Goal: Task Accomplishment & Management: Complete application form

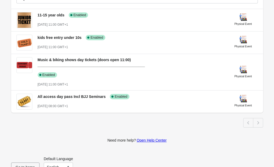
scroll to position [136, 0]
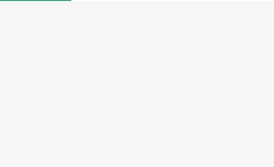
select select "physical"
select select "US"
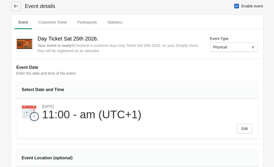
scroll to position [21, 0]
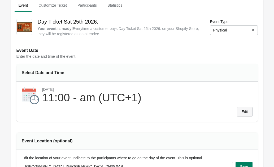
click at [244, 110] on span "Edit" at bounding box center [244, 112] width 6 height 4
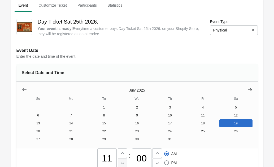
click at [125, 161] on icon at bounding box center [122, 163] width 5 height 5
type input "10"
click at [160, 151] on icon at bounding box center [156, 153] width 5 height 5
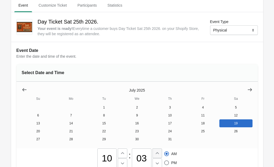
click at [160, 151] on icon at bounding box center [156, 153] width 5 height 5
click at [151, 149] on input "06" at bounding box center [142, 159] width 20 height 20
type input "30"
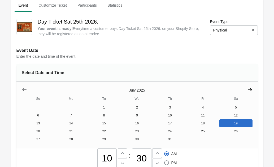
click at [248, 90] on icon "Show next month, August 2025" at bounding box center [250, 89] width 4 height 3
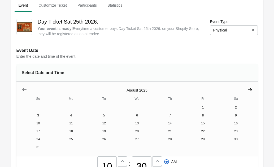
click at [247, 90] on icon "Show next month, September 2025" at bounding box center [249, 89] width 5 height 5
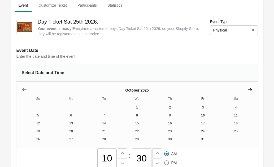
click at [247, 90] on icon "Show next month, November 2025" at bounding box center [249, 89] width 5 height 5
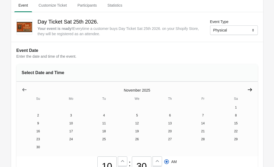
click at [247, 90] on icon "Show next month, December 2025" at bounding box center [249, 89] width 5 height 5
click at [247, 90] on icon "Show next month, February 2026" at bounding box center [249, 89] width 5 height 5
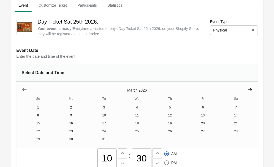
click at [247, 91] on icon "Show next month, April 2026" at bounding box center [249, 89] width 5 height 5
click at [247, 91] on icon "Show next month, May 2026" at bounding box center [249, 89] width 5 height 5
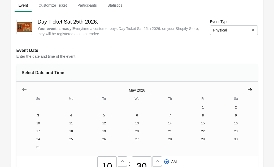
click at [247, 91] on icon "Show next month, June 2026" at bounding box center [249, 89] width 5 height 5
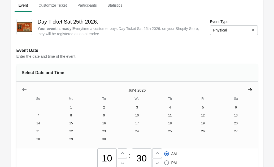
click at [247, 91] on icon "Show next month, July 2026" at bounding box center [249, 89] width 5 height 5
click at [219, 132] on button "25" at bounding box center [235, 131] width 33 height 8
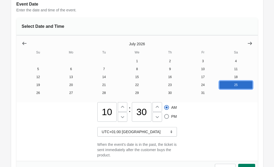
scroll to position [10, 0]
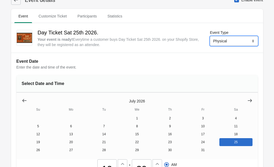
click at [232, 39] on select "Online Physical" at bounding box center [234, 41] width 48 height 10
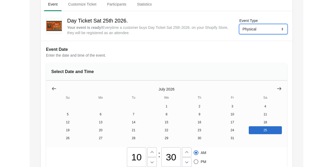
scroll to position [0, 0]
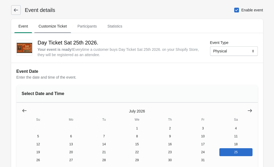
click at [61, 23] on span "Customize Ticket" at bounding box center [52, 26] width 37 height 10
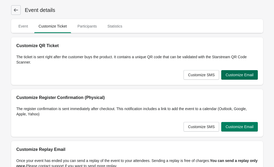
click at [249, 74] on span "Customize Email" at bounding box center [239, 75] width 28 height 4
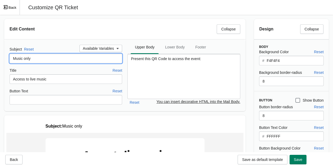
drag, startPoint x: 38, startPoint y: 60, endPoint x: -21, endPoint y: 60, distance: 58.8
click at [0, 60] on html "Skip to content Event details Event Customize Ticket Participants Statistics Ev…" at bounding box center [166, 83] width 333 height 167
type input "Day ticket Sat 25th"
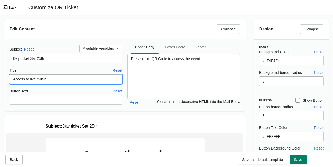
drag, startPoint x: 48, startPoint y: 78, endPoint x: 5, endPoint y: 78, distance: 43.2
click at [6, 78] on div "Subject Reset Available Variables Day ticket Sat 25th Title Reset Access to liv…" at bounding box center [124, 75] width 241 height 72
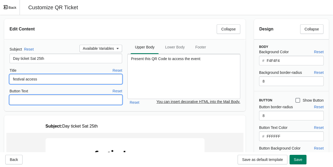
click at [39, 99] on input "Button Text" at bounding box center [66, 100] width 113 height 10
drag, startPoint x: 15, startPoint y: 79, endPoint x: 25, endPoint y: 73, distance: 11.7
click at [16, 79] on input "festival access" at bounding box center [66, 79] width 113 height 10
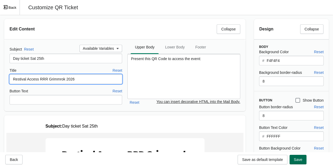
type input "Restival Access RRR Grimmrok 2026"
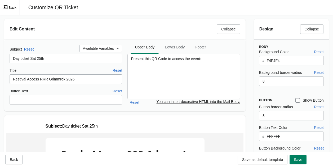
click at [273, 160] on span "Save" at bounding box center [298, 160] width 8 height 4
click at [173, 44] on span "Lower Body" at bounding box center [175, 47] width 28 height 10
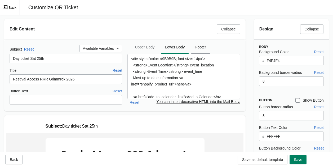
click at [203, 45] on span "Footer" at bounding box center [200, 47] width 19 height 10
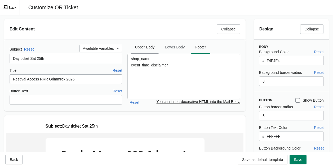
click at [141, 44] on span "Upper Body" at bounding box center [145, 47] width 28 height 10
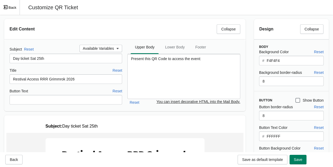
click at [273, 158] on span "Save" at bounding box center [298, 160] width 8 height 4
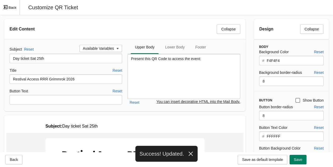
click at [11, 7] on button "Back" at bounding box center [10, 7] width 20 height 15
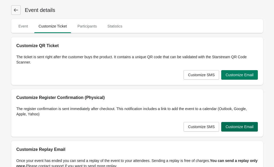
click at [242, 126] on span "Customize Email" at bounding box center [239, 127] width 28 height 4
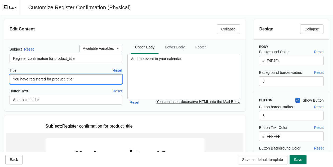
drag, startPoint x: 79, startPoint y: 79, endPoint x: 74, endPoint y: 78, distance: 4.3
click at [75, 78] on input "You have registered for product_title." at bounding box center [66, 79] width 113 height 10
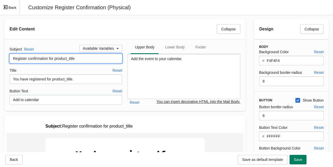
drag, startPoint x: 87, startPoint y: 57, endPoint x: 60, endPoint y: 56, distance: 27.1
click at [56, 58] on input "Register confirmation for product_title" at bounding box center [66, 59] width 113 height 10
drag, startPoint x: 68, startPoint y: 59, endPoint x: 72, endPoint y: 54, distance: 7.0
click at [67, 59] on input "Register confirmation for RRR GRimmrok 2026" at bounding box center [66, 59] width 113 height 10
drag, startPoint x: 101, startPoint y: 56, endPoint x: -10, endPoint y: 50, distance: 111.2
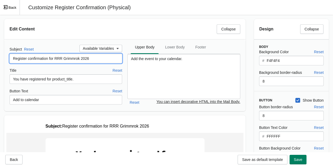
click at [0, 50] on html "Skip to content Event details Event Customize Ticket Participants Statistics Ev…" at bounding box center [166, 83] width 333 height 167
type input "Register confirmation for RRR Grimmrok 2026"
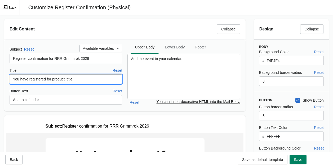
drag, startPoint x: 82, startPoint y: 78, endPoint x: 51, endPoint y: 78, distance: 30.7
click at [51, 78] on input "You have registered for product_title." at bounding box center [66, 79] width 113 height 10
type input "You have registered for RRR Grimmrok 2026"
click at [109, 47] on span "Available Variables" at bounding box center [98, 48] width 31 height 4
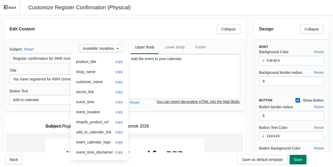
click at [95, 112] on div "event_location" at bounding box center [88, 111] width 24 height 5
click at [141, 24] on div "Edit Content Collapse" at bounding box center [122, 27] width 235 height 14
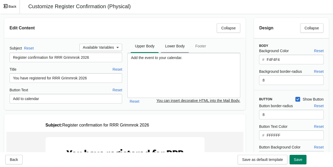
click at [171, 41] on span "Lower Body" at bounding box center [175, 46] width 28 height 10
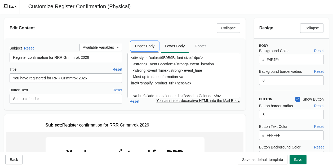
drag, startPoint x: 143, startPoint y: 44, endPoint x: 143, endPoint y: 47, distance: 3.0
click at [143, 44] on span "Upper Body" at bounding box center [145, 46] width 28 height 10
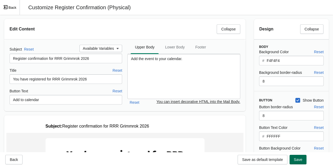
click at [273, 160] on span "Save" at bounding box center [298, 160] width 8 height 4
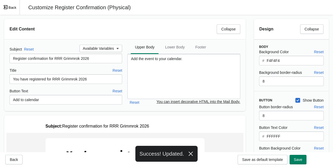
click at [9, 6] on button "Back" at bounding box center [10, 7] width 20 height 15
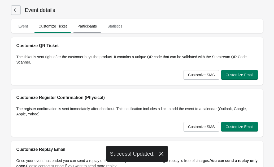
click at [91, 24] on span "Participants" at bounding box center [87, 26] width 28 height 10
select select "US"
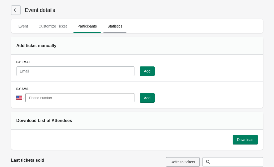
click at [116, 26] on span "Statistics" at bounding box center [114, 26] width 23 height 10
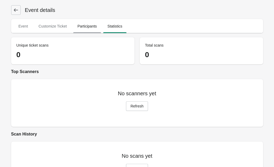
click at [91, 24] on span "Participants" at bounding box center [87, 26] width 28 height 10
select select "US"
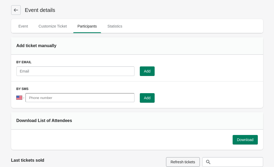
click at [14, 8] on icon at bounding box center [15, 9] width 5 height 5
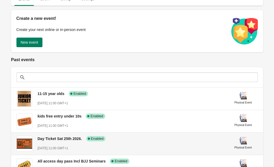
scroll to position [60, 0]
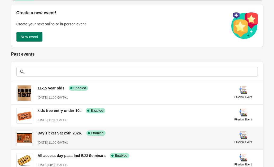
click at [69, 133] on span "Day Ticket Sat 25th 2026." at bounding box center [60, 133] width 44 height 4
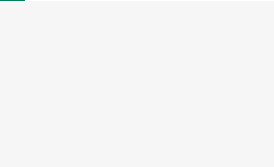
select select "physical"
select select "US"
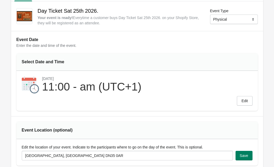
scroll to position [33, 0]
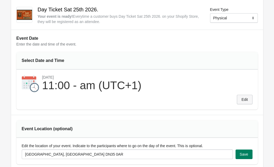
click at [244, 100] on span "Edit" at bounding box center [244, 100] width 6 height 4
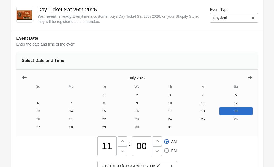
click at [117, 136] on input "11" at bounding box center [107, 146] width 20 height 20
type input "10"
click at [151, 136] on input "00" at bounding box center [142, 146] width 20 height 20
type input "30"
click at [247, 76] on icon "Show next month, August 2025" at bounding box center [249, 77] width 5 height 5
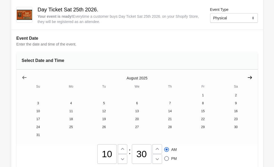
click at [247, 76] on icon "Show next month, September 2025" at bounding box center [249, 77] width 5 height 5
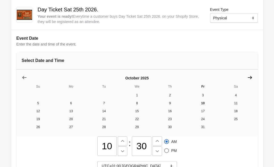
click at [247, 76] on icon "Show next month, November 2025" at bounding box center [249, 77] width 5 height 5
click at [248, 76] on icon "Show next month, November 2025" at bounding box center [250, 77] width 4 height 3
click at [248, 77] on icon "Show next month, January 2026" at bounding box center [250, 77] width 4 height 3
click at [247, 77] on icon "Show next month, January 2026" at bounding box center [249, 77] width 5 height 5
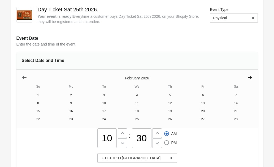
click at [247, 77] on icon "Show next month, March 2026" at bounding box center [249, 77] width 5 height 5
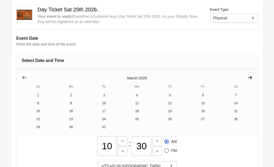
click at [247, 77] on icon "Show next month, April 2026" at bounding box center [249, 77] width 5 height 5
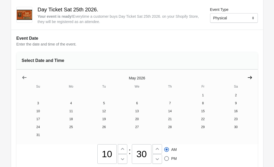
click at [248, 77] on icon "Show next month, June 2026" at bounding box center [250, 77] width 4 height 3
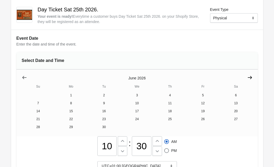
click at [248, 77] on icon "Show next month, July 2026" at bounding box center [250, 77] width 4 height 3
click at [248, 78] on icon "Show next month, August 2026" at bounding box center [250, 77] width 4 height 3
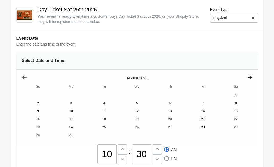
click at [247, 78] on icon "Show next month, September 2026" at bounding box center [249, 77] width 5 height 5
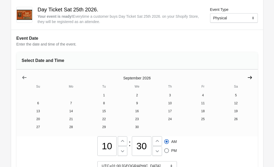
click at [247, 78] on icon "Show next month, October 2026" at bounding box center [249, 77] width 5 height 5
click at [247, 78] on icon "Show next month, November 2026" at bounding box center [249, 77] width 5 height 5
click at [247, 78] on icon "Show next month, December 2026" at bounding box center [249, 77] width 5 height 5
click at [248, 77] on icon "Show next month, January 2027" at bounding box center [250, 77] width 4 height 3
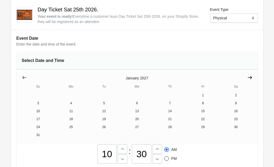
click at [248, 78] on icon "Show next month, February 2027" at bounding box center [250, 77] width 4 height 3
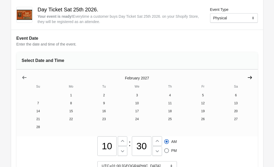
click at [248, 78] on icon "Show next month, March 2027" at bounding box center [250, 77] width 4 height 3
click at [21, 76] on button "Show previous month, March 2027" at bounding box center [25, 78] width 10 height 10
drag, startPoint x: 21, startPoint y: 76, endPoint x: 28, endPoint y: 76, distance: 6.9
click at [23, 76] on icon "Show previous month, February 2027" at bounding box center [24, 77] width 5 height 5
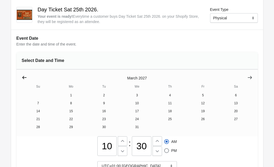
click at [28, 76] on button "Show previous month, February 2027" at bounding box center [25, 78] width 10 height 10
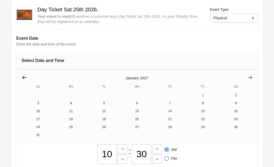
click at [27, 76] on button "Show previous month, December 2026" at bounding box center [25, 78] width 10 height 10
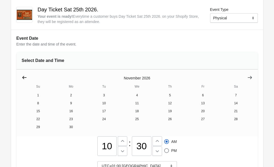
click at [27, 76] on button "Show previous month, October 2026" at bounding box center [25, 78] width 10 height 10
click at [27, 76] on button "Show previous month, September 2026" at bounding box center [25, 78] width 10 height 10
click at [27, 77] on button "Show previous month, September 2026" at bounding box center [25, 78] width 10 height 10
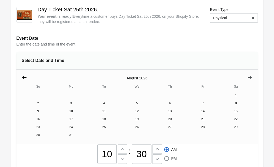
click at [28, 77] on button "Show previous month, July 2026" at bounding box center [25, 78] width 10 height 10
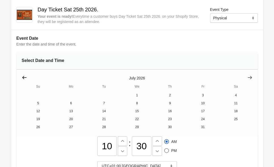
click at [27, 77] on button "Show previous month, June 2026" at bounding box center [25, 78] width 10 height 10
click at [245, 76] on button "Show next month, July 2026" at bounding box center [250, 78] width 10 height 10
click at [219, 119] on button "25" at bounding box center [235, 119] width 33 height 8
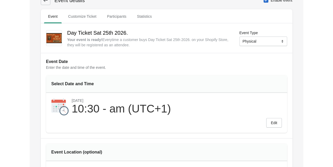
scroll to position [0, 0]
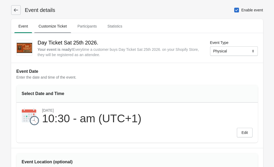
click at [47, 25] on span "Customize Ticket" at bounding box center [52, 26] width 37 height 10
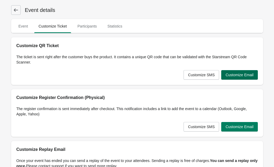
click at [231, 73] on span "Customize Email" at bounding box center [239, 75] width 28 height 4
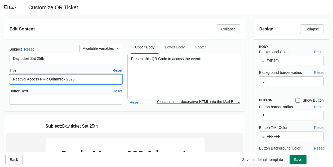
click at [16, 77] on input "Restival Access RRR Grimmrok 2026" at bounding box center [66, 79] width 113 height 10
type input "Festival Access RRR Grimmrok 2026"
click at [273, 158] on span "Save" at bounding box center [298, 160] width 8 height 4
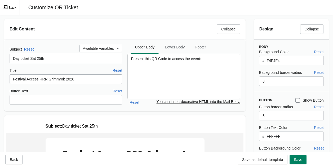
click at [13, 7] on button "Back" at bounding box center [10, 7] width 20 height 15
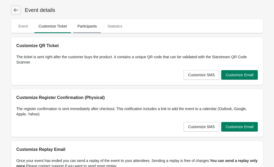
click at [88, 25] on span "Participants" at bounding box center [87, 26] width 28 height 10
select select "US"
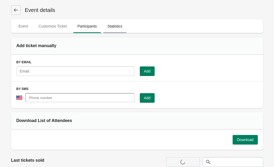
click at [114, 25] on span "Statistics" at bounding box center [114, 26] width 23 height 10
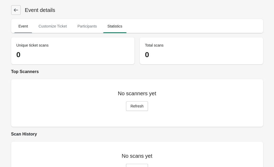
click at [27, 29] on span "Event" at bounding box center [23, 26] width 18 height 10
select select "physical"
select select "US"
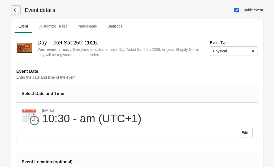
click at [14, 7] on icon at bounding box center [15, 9] width 5 height 5
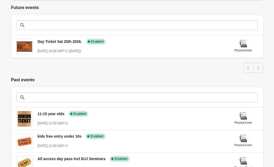
scroll to position [110, 0]
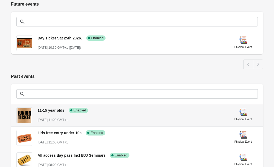
click at [84, 109] on span "Enabled" at bounding box center [79, 110] width 13 height 4
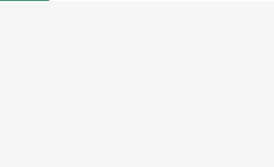
select select "physical"
select select "US"
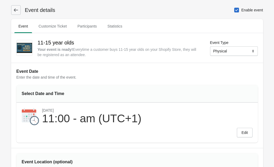
scroll to position [10, 0]
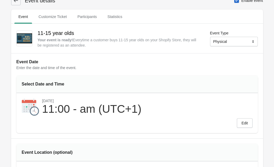
click at [69, 110] on div "11:00 - am (UTC+1)" at bounding box center [91, 109] width 99 height 12
click at [241, 123] on span "Edit" at bounding box center [244, 123] width 6 height 4
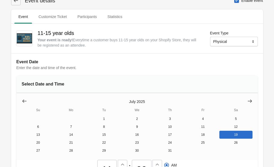
click at [117, 160] on input "11" at bounding box center [107, 170] width 20 height 20
type input "10"
click at [151, 160] on input "00" at bounding box center [142, 170] width 20 height 20
drag, startPoint x: 195, startPoint y: 111, endPoint x: 195, endPoint y: 108, distance: 3.2
click at [151, 160] on input "00" at bounding box center [142, 170] width 20 height 20
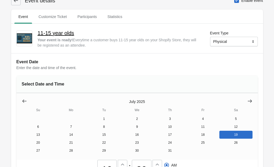
type input "30"
click at [75, 32] on h2 "11-15 year olds" at bounding box center [120, 33] width 164 height 8
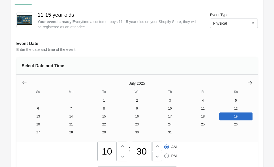
scroll to position [35, 0]
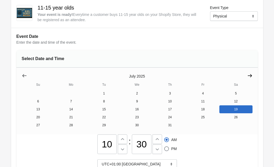
click at [247, 74] on icon "Show next month, August 2025" at bounding box center [249, 75] width 5 height 5
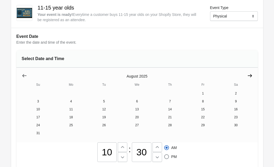
click at [247, 74] on icon "Show next month, September 2025" at bounding box center [249, 75] width 5 height 5
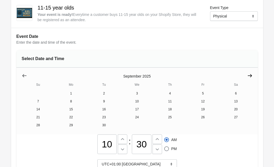
click at [248, 75] on icon "Show next month, October 2025" at bounding box center [250, 75] width 4 height 3
click at [247, 75] on icon "Show next month, November 2025" at bounding box center [249, 75] width 5 height 5
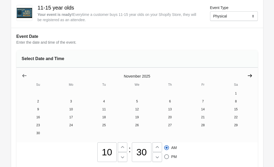
click at [247, 75] on icon "Show next month, December 2025" at bounding box center [249, 75] width 5 height 5
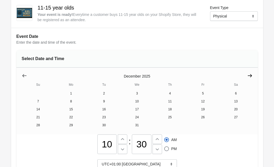
click at [247, 75] on icon "Show next month, January 2026" at bounding box center [249, 75] width 5 height 5
click at [247, 75] on icon "Show next month, February 2026" at bounding box center [249, 75] width 5 height 5
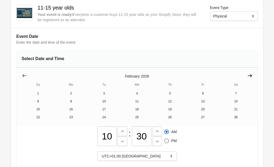
click at [247, 75] on icon "Show next month, March 2026" at bounding box center [249, 75] width 5 height 5
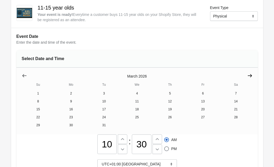
click at [247, 75] on icon "Show next month, April 2026" at bounding box center [249, 75] width 5 height 5
click at [247, 75] on icon "Show next month, May 2026" at bounding box center [249, 75] width 5 height 5
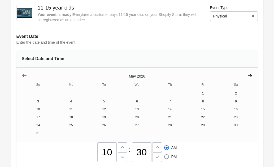
click at [247, 74] on icon "Show next month, June 2026" at bounding box center [249, 75] width 5 height 5
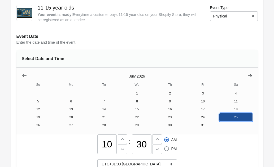
click at [219, 117] on button "25" at bounding box center [235, 117] width 33 height 8
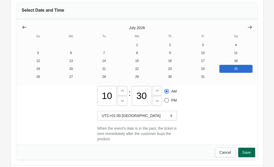
click at [249, 148] on button "Save" at bounding box center [246, 153] width 17 height 10
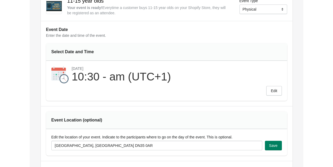
scroll to position [0, 0]
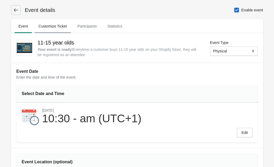
click at [52, 27] on span "Customize Ticket" at bounding box center [52, 26] width 37 height 10
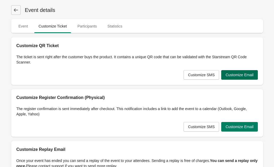
click at [238, 75] on span "Customize Email" at bounding box center [239, 75] width 28 height 4
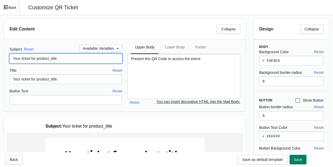
drag, startPoint x: 68, startPoint y: 59, endPoint x: 38, endPoint y: 60, distance: 29.7
click at [38, 60] on input "Your ticket for product_title" at bounding box center [66, 59] width 113 height 10
click at [9, 7] on button "Back" at bounding box center [10, 7] width 20 height 15
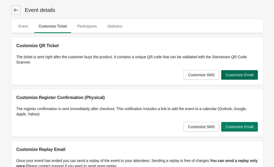
click at [237, 74] on span "Customize Email" at bounding box center [239, 75] width 28 height 4
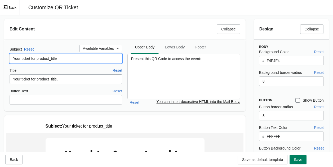
drag, startPoint x: 61, startPoint y: 57, endPoint x: 52, endPoint y: 58, distance: 9.6
click at [52, 58] on input "Your ticket for product_title" at bounding box center [66, 59] width 113 height 10
click at [20, 58] on input "Your ticket for product RRR GRimmrok" at bounding box center [66, 59] width 113 height 10
drag, startPoint x: 74, startPoint y: 57, endPoint x: 77, endPoint y: 55, distance: 3.7
click at [74, 57] on input "Your kids ticket for product RRR GRimmrok" at bounding box center [66, 59] width 113 height 10
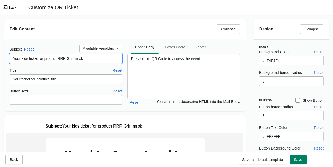
click at [95, 59] on input "Your kids ticket for product RRR Grimmrok" at bounding box center [66, 59] width 113 height 10
drag, startPoint x: 69, startPoint y: 52, endPoint x: 17, endPoint y: 56, distance: 52.1
click at [18, 54] on input "Your kids ticket for product RRR Grimmrok Sat 25th" at bounding box center [66, 59] width 113 height 10
type input "Your kids ticket for product RRR Grimmrok Sat 25th"
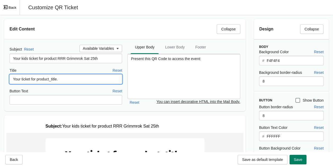
drag, startPoint x: 47, startPoint y: 75, endPoint x: 2, endPoint y: 76, distance: 45.8
click at [2, 76] on div "Edit Content Collapse Subject Reset Available Variables Your kids ticket for pr…" at bounding box center [125, 65] width 250 height 101
paste input "kids ticket for product RRR Grimmrok Sat 25th"
type input "Your kids ticket for product RRR Grimmrok Sat 25th"
click at [273, 160] on span "Save" at bounding box center [298, 160] width 8 height 4
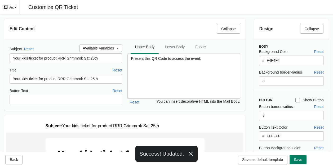
click at [11, 6] on button "Back" at bounding box center [10, 7] width 20 height 15
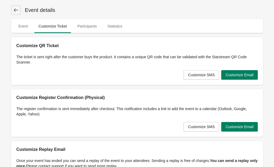
click at [16, 10] on icon at bounding box center [16, 9] width 4 height 3
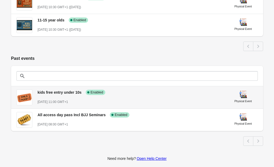
click at [60, 91] on span "kids free entry under 10s" at bounding box center [60, 92] width 44 height 4
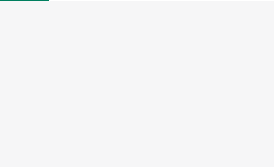
select select "physical"
select select "US"
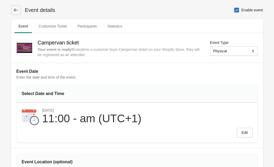
click at [58, 118] on div "11:00 - am (UTC+1)" at bounding box center [91, 119] width 99 height 12
click at [247, 131] on span "Edit" at bounding box center [244, 133] width 6 height 4
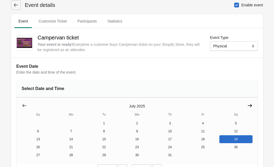
click at [248, 106] on icon "Show next month, August 2025" at bounding box center [250, 105] width 4 height 3
click at [248, 106] on icon "Show next month, October 2025" at bounding box center [250, 105] width 4 height 3
click at [248, 106] on icon "Show next month, December 2025" at bounding box center [250, 105] width 4 height 3
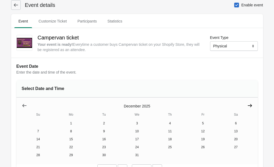
click at [247, 107] on icon "Show next month, January 2026" at bounding box center [249, 105] width 5 height 5
click at [247, 107] on icon "Show next month, March 2026" at bounding box center [249, 105] width 5 height 5
click at [247, 107] on icon "Show next month, April 2026" at bounding box center [249, 105] width 5 height 5
click at [247, 106] on icon "Show next month, May 2026" at bounding box center [249, 105] width 5 height 5
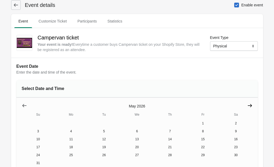
click at [248, 106] on icon "Show next month, June 2026" at bounding box center [250, 105] width 4 height 3
click at [248, 106] on icon "Show next month, July 2026" at bounding box center [250, 105] width 4 height 3
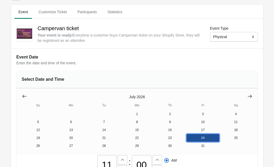
click at [186, 138] on button "24" at bounding box center [202, 138] width 33 height 8
click at [125, 167] on icon at bounding box center [122, 169] width 5 height 5
type input "10"
click at [151, 155] on input "00" at bounding box center [142, 165] width 20 height 20
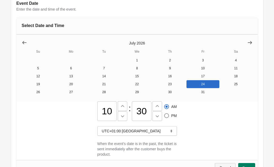
scroll to position [97, 0]
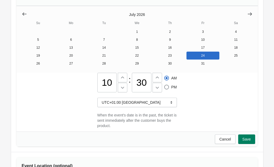
type input "30"
click at [247, 137] on span "Save" at bounding box center [246, 139] width 8 height 4
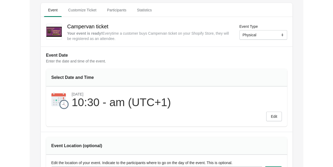
scroll to position [0, 0]
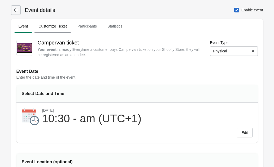
click at [54, 28] on span "Customize Ticket" at bounding box center [52, 26] width 37 height 10
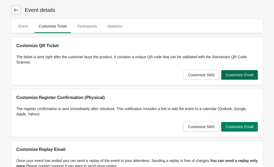
click at [236, 73] on span "Customize Email" at bounding box center [239, 75] width 28 height 4
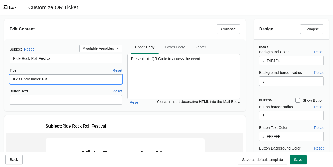
drag, startPoint x: 61, startPoint y: 80, endPoint x: -3, endPoint y: 77, distance: 64.7
click at [0, 77] on html "Skip to content Event details Event Customize Ticket Participants Statistics Ev…" at bounding box center [166, 83] width 333 height 167
click at [41, 80] on input "Your Campervan ticket" at bounding box center [66, 79] width 113 height 10
drag, startPoint x: 58, startPoint y: 79, endPoint x: 63, endPoint y: 78, distance: 4.4
click at [59, 78] on input "Your Campervan weekend ticket" at bounding box center [66, 79] width 113 height 10
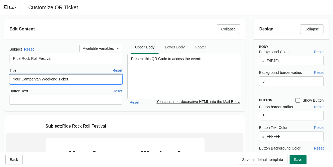
type input "Your Campervan Weekend Ticket"
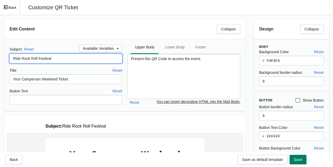
click at [63, 60] on input "Ride Rock Roll Festival" at bounding box center [66, 59] width 113 height 10
drag, startPoint x: 43, startPoint y: 59, endPoint x: 49, endPoint y: 45, distance: 15.3
click at [43, 59] on input "Ride Rock Roll GRimmrok Festival" at bounding box center [66, 59] width 113 height 10
click at [74, 57] on input "Ride Rock Roll Grimmrok Festival" at bounding box center [66, 59] width 113 height 10
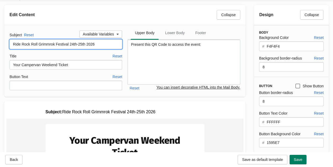
click at [83, 43] on input "Ride Rock Roll Grimmrok Festival 24th-25th 2026" at bounding box center [66, 44] width 113 height 10
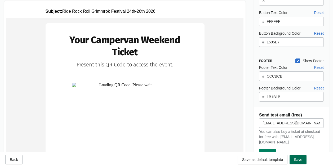
type input "Ride Rock Roll Grimmrok Festival 24th-26th 2026"
click at [273, 159] on span "Save" at bounding box center [298, 160] width 8 height 4
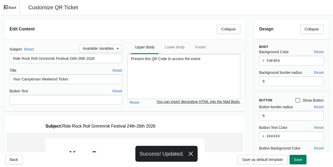
drag, startPoint x: 10, startPoint y: 6, endPoint x: 13, endPoint y: 7, distance: 2.7
click at [11, 7] on button "Back" at bounding box center [10, 7] width 20 height 15
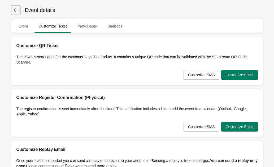
click at [17, 10] on icon at bounding box center [16, 9] width 4 height 3
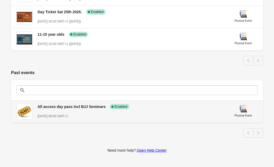
click at [58, 107] on span "All access day pass Incl BJJ Seminars" at bounding box center [72, 107] width 68 height 4
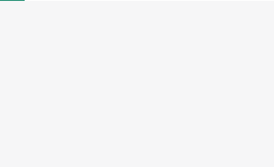
select select "physical"
select select "US"
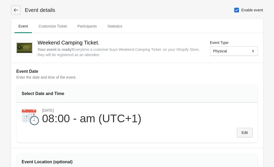
click at [246, 129] on button "Edit" at bounding box center [244, 133] width 15 height 10
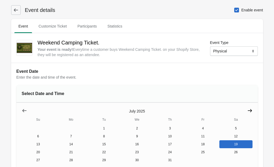
click at [247, 110] on icon "Show next month, August 2025" at bounding box center [249, 110] width 5 height 5
click at [248, 110] on icon "Show next month, August 2025" at bounding box center [250, 110] width 4 height 3
click at [248, 110] on icon "Show next month, October 2025" at bounding box center [250, 110] width 4 height 3
click at [248, 110] on icon "Show next month, December 2025" at bounding box center [250, 110] width 4 height 3
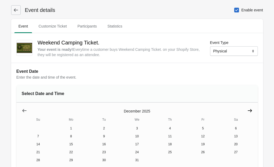
click at [248, 110] on icon "Show next month, January 2026" at bounding box center [250, 110] width 4 height 3
click at [248, 111] on icon "Show next month, March 2026" at bounding box center [250, 110] width 4 height 3
click at [248, 111] on icon "Show next month, April 2026" at bounding box center [250, 110] width 4 height 3
click at [248, 111] on icon "Show next month, May 2026" at bounding box center [250, 110] width 4 height 3
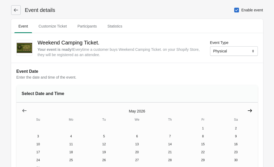
click at [248, 111] on icon "Show next month, June 2026" at bounding box center [250, 110] width 4 height 3
click at [186, 152] on button "24" at bounding box center [202, 152] width 33 height 8
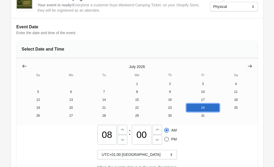
scroll to position [46, 0]
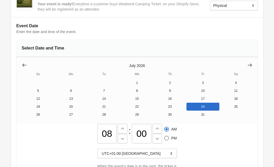
click at [117, 124] on input "08" at bounding box center [107, 134] width 20 height 20
type input "0"
click at [151, 124] on input "00" at bounding box center [142, 134] width 20 height 20
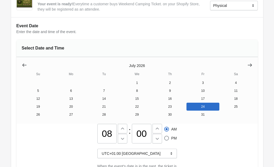
click at [117, 124] on input "08" at bounding box center [107, 134] width 20 height 20
type input "0"
type input "10"
click at [151, 124] on input "00" at bounding box center [142, 134] width 20 height 20
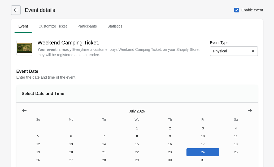
scroll to position [89, 0]
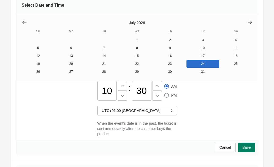
type input "30"
click at [245, 145] on span "Save" at bounding box center [246, 147] width 8 height 4
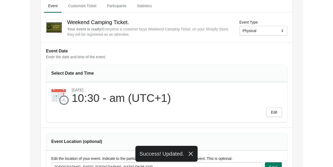
scroll to position [0, 0]
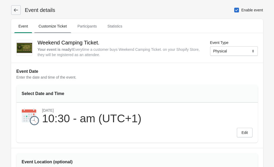
click at [60, 26] on span "Customize Ticket" at bounding box center [52, 26] width 37 height 10
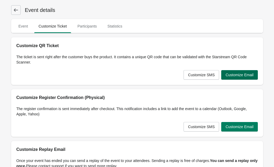
click at [251, 73] on span "Customize Email" at bounding box center [239, 75] width 28 height 4
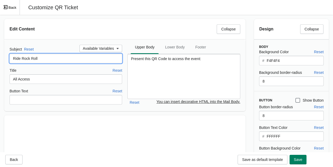
click at [43, 58] on input "Ride Rock Roll" at bounding box center [66, 59] width 113 height 10
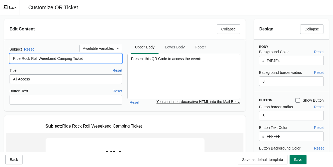
click at [47, 58] on input "Ride Rock Roll Weeekend Camping Ticket" at bounding box center [66, 59] width 113 height 10
drag, startPoint x: 90, startPoint y: 56, endPoint x: 21, endPoint y: 57, distance: 68.9
click at [21, 57] on input "Ride Rock Roll Weekend Camping Ticket" at bounding box center [66, 59] width 113 height 10
drag, startPoint x: 69, startPoint y: 57, endPoint x: 77, endPoint y: 59, distance: 8.6
click at [69, 57] on input "Ride Rock Roll Weekend Camping Ticket" at bounding box center [66, 59] width 113 height 10
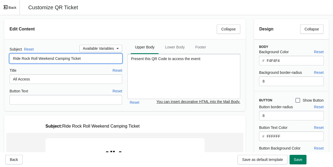
drag, startPoint x: 89, startPoint y: 59, endPoint x: 10, endPoint y: 60, distance: 78.4
click at [0, 58] on html "Skip to content Event details Event Customize Ticket Participants Statistics Ev…" at bounding box center [166, 83] width 333 height 167
type input "Ride Rock Roll Weekend Camping Ticket"
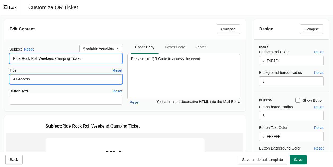
click at [39, 77] on input "All Access" at bounding box center [66, 79] width 113 height 10
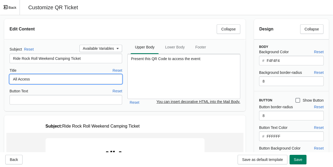
drag, startPoint x: 40, startPoint y: 78, endPoint x: -14, endPoint y: 78, distance: 54.1
click at [0, 78] on html "Skip to content Event details Event Customize Ticket Participants Statistics Ev…" at bounding box center [166, 83] width 333 height 167
paste input "Ride Rock Roll Weekend Camping Ticket"
type input "Ride Rock Roll Weekend Camping Ticket 2026"
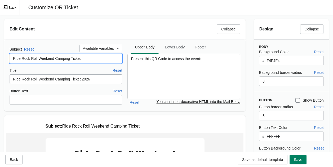
click at [89, 58] on input "Ride Rock Roll Weekend Camping Ticket" at bounding box center [66, 59] width 113 height 10
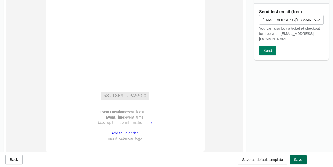
type input "Ride Rock Roll Weekend Camping Ticket 2026"
click at [273, 159] on span "Save" at bounding box center [298, 160] width 8 height 4
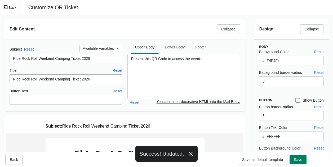
click at [12, 7] on button "Back" at bounding box center [10, 7] width 20 height 15
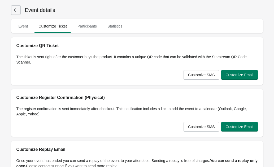
click at [14, 12] on icon at bounding box center [15, 9] width 5 height 5
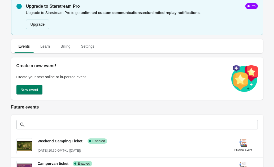
drag, startPoint x: 127, startPoint y: 44, endPoint x: 126, endPoint y: 47, distance: 3.5
click at [127, 44] on ul "Events Learn Billing Settings" at bounding box center [137, 46] width 248 height 14
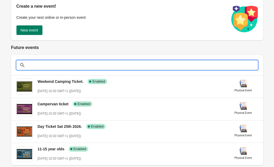
click at [37, 68] on input "text" at bounding box center [142, 65] width 231 height 10
click at [85, 52] on div "Events Learn Billing Settings Events Learn Billing Settings Create a new event!…" at bounding box center [134, 77] width 257 height 205
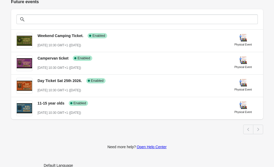
scroll to position [111, 0]
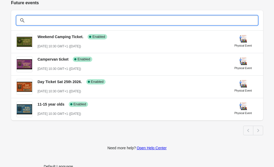
click at [39, 19] on input "text" at bounding box center [142, 21] width 231 height 10
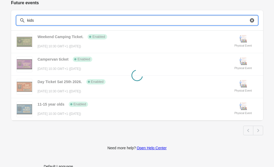
scroll to position [42, 0]
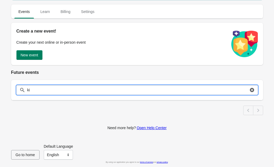
type input "k"
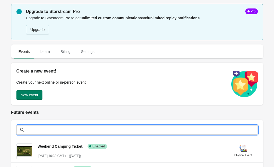
scroll to position [0, 0]
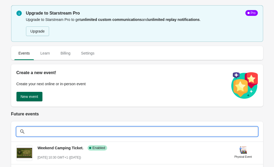
click at [33, 95] on span "New event" at bounding box center [29, 97] width 17 height 4
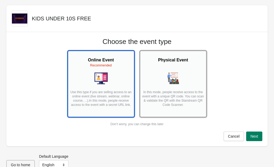
click at [178, 61] on h2 "Physical Event" at bounding box center [173, 60] width 63 height 6
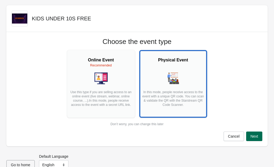
click at [252, 134] on span "Next" at bounding box center [254, 136] width 8 height 4
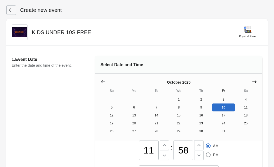
click at [252, 81] on icon "Show next month, November 2025" at bounding box center [254, 81] width 4 height 3
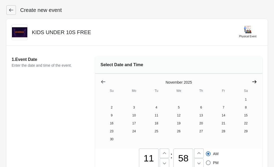
click at [252, 81] on icon "Show next month, December 2025" at bounding box center [254, 81] width 4 height 3
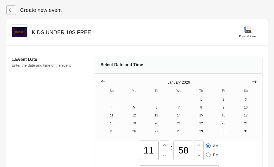
click at [252, 81] on icon "Show next month, February 2026" at bounding box center [254, 81] width 4 height 3
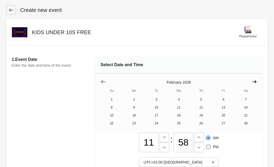
click at [252, 81] on icon "Show next month, March 2026" at bounding box center [254, 81] width 4 height 3
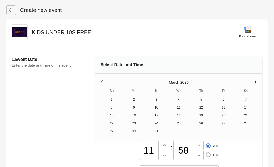
click at [252, 81] on icon "Show next month, April 2026" at bounding box center [254, 81] width 4 height 3
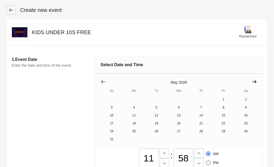
click at [252, 81] on icon "Show next month, June 2026" at bounding box center [254, 81] width 4 height 3
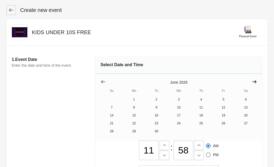
click at [252, 81] on icon "Show next month, July 2026" at bounding box center [254, 81] width 4 height 3
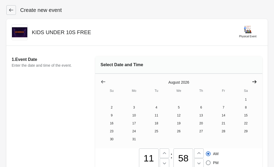
click at [252, 81] on icon "Show next month, September 2026" at bounding box center [254, 81] width 4 height 3
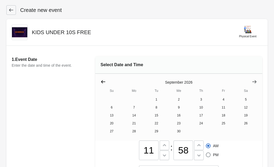
click at [104, 80] on icon "Show previous month, August 2026" at bounding box center [102, 81] width 5 height 5
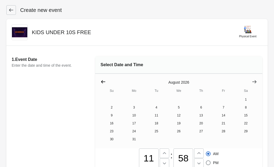
click at [104, 80] on icon "Show previous month, July 2026" at bounding box center [102, 81] width 5 height 5
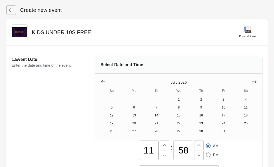
drag, startPoint x: 191, startPoint y: 92, endPoint x: 192, endPoint y: 90, distance: 2.9
click at [158, 141] on input "11" at bounding box center [149, 151] width 20 height 20
type input "1"
type input "10"
drag, startPoint x: 226, startPoint y: 90, endPoint x: 196, endPoint y: 91, distance: 30.2
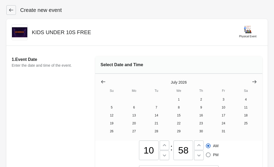
click at [198, 141] on div "10 : 58 AM PM" at bounding box center [179, 151] width 80 height 20
type input "2"
type input "30"
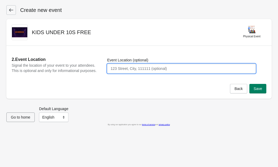
click at [164, 73] on input "Event Location (optional)" at bounding box center [181, 69] width 148 height 10
type input "[GEOGRAPHIC_DATA], [GEOGRAPHIC_DATA] DN35 0AR"
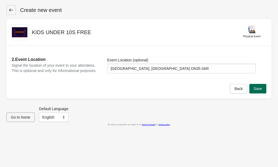
click at [259, 91] on span "Save" at bounding box center [257, 89] width 8 height 4
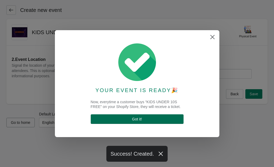
click at [148, 120] on span "Got it !" at bounding box center [137, 119] width 84 height 4
select select "physical"
select select "US"
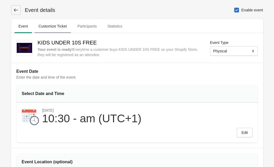
click at [49, 24] on span "Customize Ticket" at bounding box center [52, 26] width 37 height 10
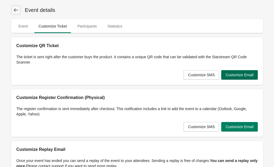
click at [247, 73] on span "Customize Email" at bounding box center [239, 75] width 28 height 4
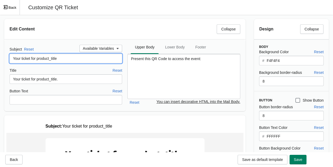
drag, startPoint x: 48, startPoint y: 59, endPoint x: 38, endPoint y: 61, distance: 10.5
click at [38, 60] on input "Your ticket for product_title" at bounding box center [66, 59] width 113 height 10
click at [48, 58] on input "Your ticket for undeo10s" at bounding box center [66, 59] width 113 height 10
drag, startPoint x: 69, startPoint y: 59, endPoint x: -16, endPoint y: 62, distance: 85.1
click at [0, 62] on html "Skip to content Event details Event Customize Ticket Participants Statistics Ev…" at bounding box center [166, 83] width 333 height 167
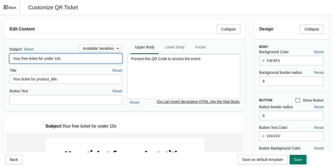
drag, startPoint x: 72, startPoint y: 58, endPoint x: -20, endPoint y: 59, distance: 92.2
click at [0, 59] on html "Skip to content Event details Event Customize Ticket Participants Statistics Ev…" at bounding box center [166, 83] width 333 height 167
type input "Your free ticket for under 10s"
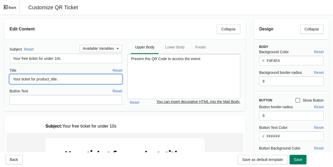
drag, startPoint x: 66, startPoint y: 81, endPoint x: -21, endPoint y: 78, distance: 86.4
click at [0, 78] on html "Skip to content Event details Event Customize Ticket Participants Statistics Ev…" at bounding box center [166, 83] width 333 height 167
paste input "free ticket for under 10s"
type input "Your free ticket for under 10s"
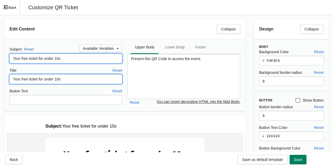
click at [77, 59] on input "Your free ticket for under 10s" at bounding box center [66, 59] width 113 height 10
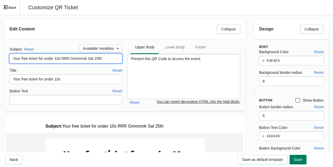
drag, startPoint x: 104, startPoint y: 56, endPoint x: -21, endPoint y: 58, distance: 124.3
click at [0, 58] on html "Skip to content Event details Event Customize Ticket Participants Statistics Ev…" at bounding box center [166, 83] width 333 height 167
type input "Your free ticket for under 10s RRR Grimmrok Sat 25th"
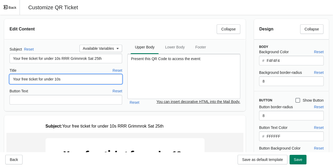
drag, startPoint x: 56, startPoint y: 74, endPoint x: -21, endPoint y: 76, distance: 77.1
click at [0, 76] on html "Skip to content Event details Event Customize Ticket Participants Statistics Ev…" at bounding box center [166, 83] width 333 height 167
paste input "RRR Grimmrok Sat 25th"
type input "Your free ticket for under 10s RRR Grimmrok Sat 25th"
click at [273, 160] on span "Save" at bounding box center [298, 160] width 8 height 4
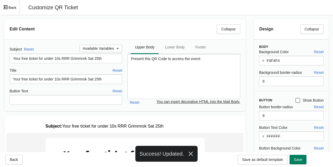
click at [11, 8] on button "Back" at bounding box center [10, 7] width 20 height 15
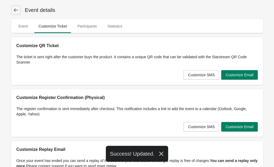
click at [16, 11] on icon at bounding box center [15, 9] width 5 height 5
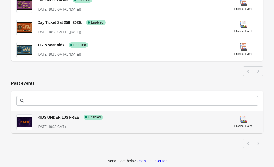
click at [65, 116] on span "KIDS UNDER 10S FREE" at bounding box center [59, 117] width 42 height 4
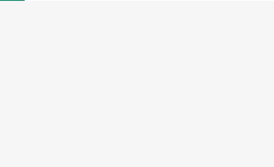
select select "physical"
select select "US"
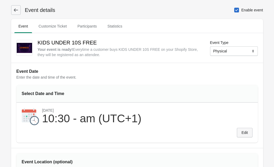
click at [243, 133] on span "Edit" at bounding box center [244, 133] width 6 height 4
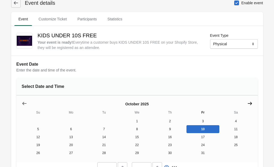
click at [247, 102] on icon "Show next month, November 2025" at bounding box center [249, 103] width 5 height 5
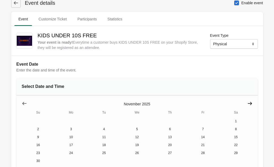
click at [247, 102] on icon "Show next month, December 2025" at bounding box center [249, 103] width 5 height 5
click at [247, 103] on icon "Show next month, December 2025" at bounding box center [249, 103] width 5 height 5
click at [247, 103] on icon "Show next month, February 2026" at bounding box center [249, 103] width 5 height 5
click at [248, 103] on icon "Show next month, February 2026" at bounding box center [250, 103] width 4 height 3
click at [248, 103] on icon "Show next month, April 2026" at bounding box center [250, 103] width 4 height 3
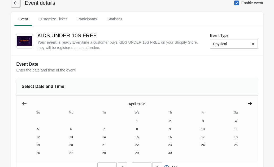
click at [248, 103] on icon "Show next month, May 2026" at bounding box center [250, 103] width 4 height 3
click at [248, 103] on icon "Show next month, June 2026" at bounding box center [250, 103] width 4 height 3
click at [248, 103] on icon "Show next month, July 2026" at bounding box center [250, 103] width 4 height 3
click at [219, 146] on button "25" at bounding box center [235, 145] width 33 height 8
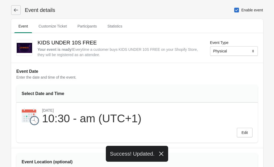
click at [14, 8] on icon at bounding box center [15, 9] width 5 height 5
